Goal: Task Accomplishment & Management: Use online tool/utility

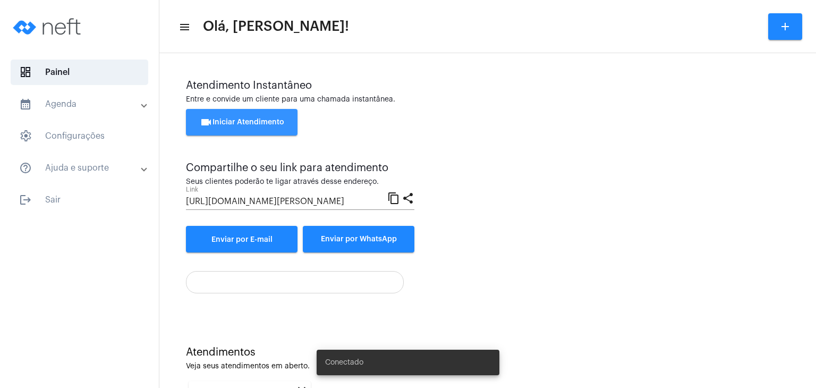
click at [260, 124] on span "videocam Iniciar Atendimento" at bounding box center [242, 121] width 84 height 7
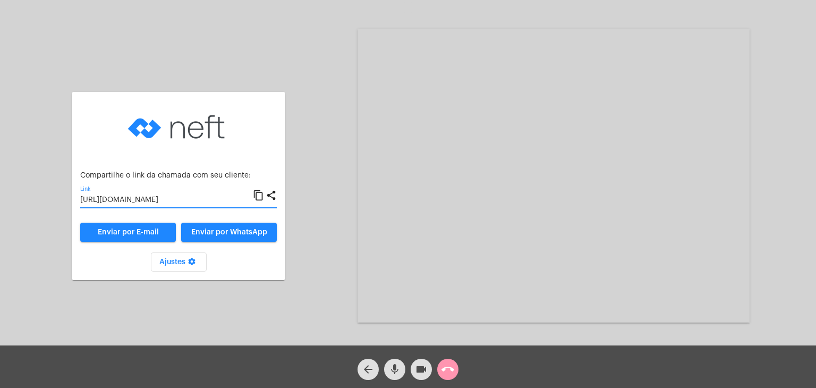
click at [165, 198] on input "[URL][DOMAIN_NAME]" at bounding box center [166, 200] width 173 height 8
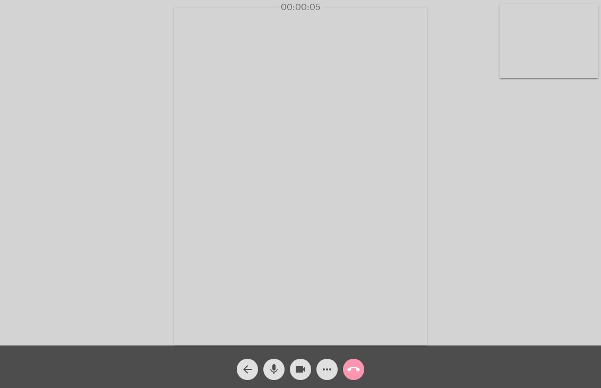
click at [533, 70] on video at bounding box center [549, 41] width 99 height 74
click at [484, 104] on video at bounding box center [371, 175] width 369 height 277
click at [454, 28] on div "Acessando Câmera e Microfone..." at bounding box center [437, 175] width 285 height 342
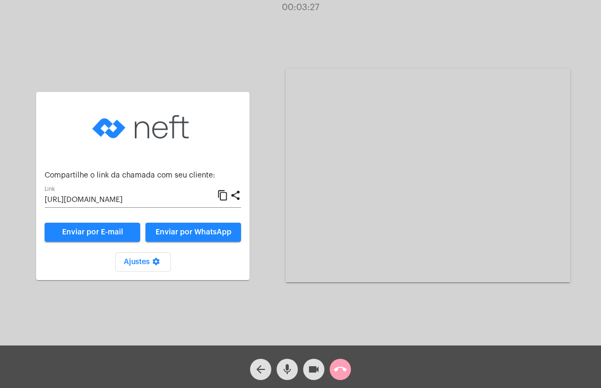
click at [347, 369] on div "arrow_back mic videocam call_end" at bounding box center [300, 366] width 601 height 42
click at [339, 379] on span "call_end" at bounding box center [340, 368] width 13 height 21
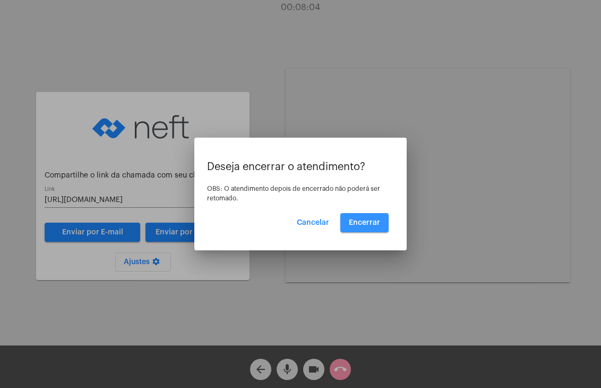
click at [376, 225] on span "Encerrar" at bounding box center [364, 222] width 31 height 7
